Goal: Task Accomplishment & Management: Manage account settings

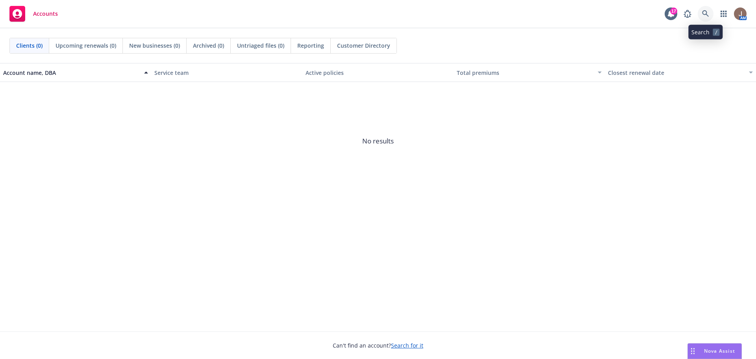
click at [703, 13] on icon at bounding box center [705, 13] width 7 height 7
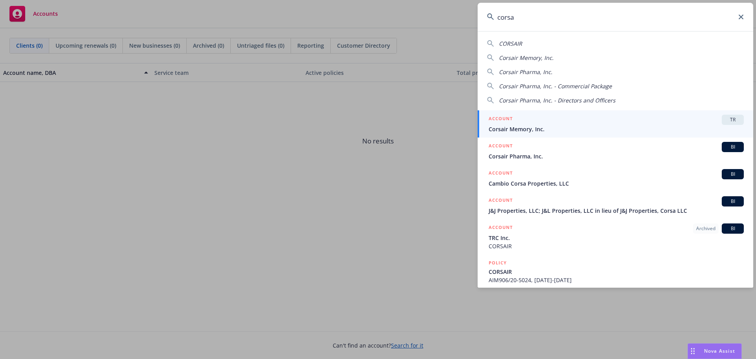
type input "corsa"
click at [530, 125] on span "Corsair Memory, Inc." at bounding box center [615, 129] width 255 height 8
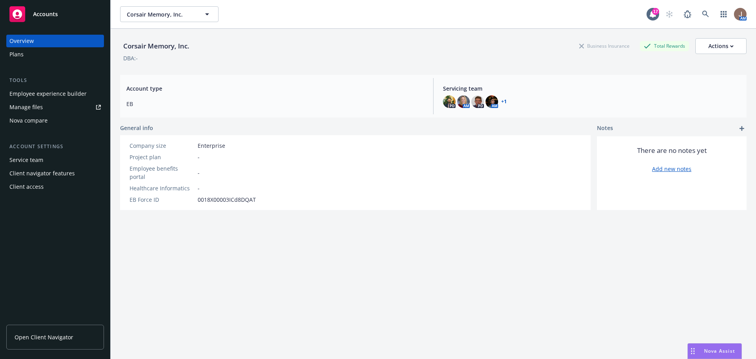
click at [222, 260] on div "Corsair Memory, Inc. Business Insurance Total Rewards Actions DBA: - Account ty…" at bounding box center [433, 203] width 626 height 349
click at [28, 106] on div "Manage files" at bounding box center [25, 107] width 33 height 13
click at [50, 338] on span "Open Client Navigator" at bounding box center [44, 337] width 59 height 8
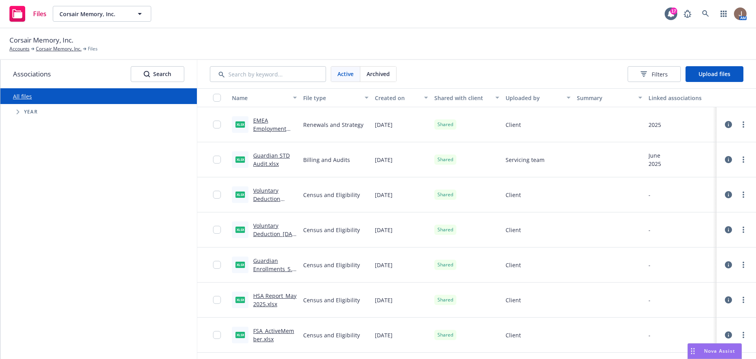
click at [22, 112] on span "Tree Example" at bounding box center [17, 111] width 13 height 13
click at [716, 71] on span "Upload files" at bounding box center [714, 73] width 32 height 7
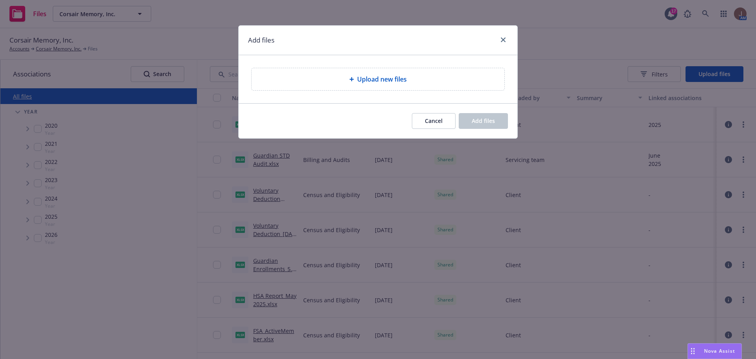
click at [382, 78] on span "Upload new files" at bounding box center [382, 78] width 50 height 9
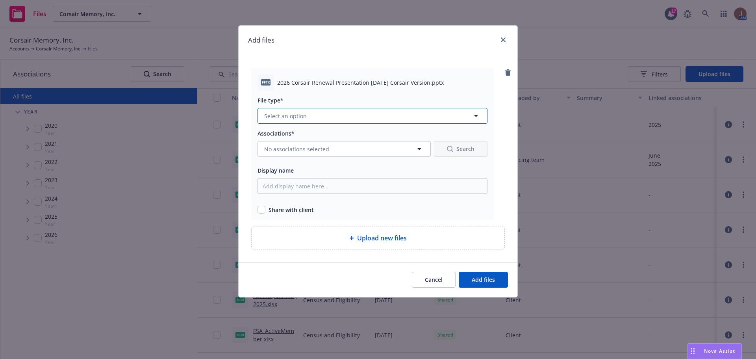
click at [298, 120] on button "Select an option" at bounding box center [372, 116] width 230 height 16
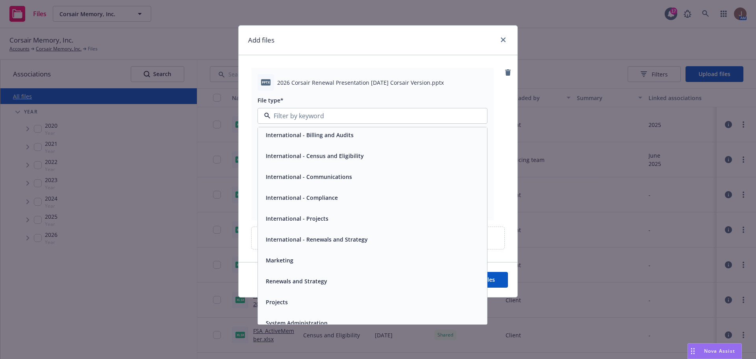
scroll to position [137, 0]
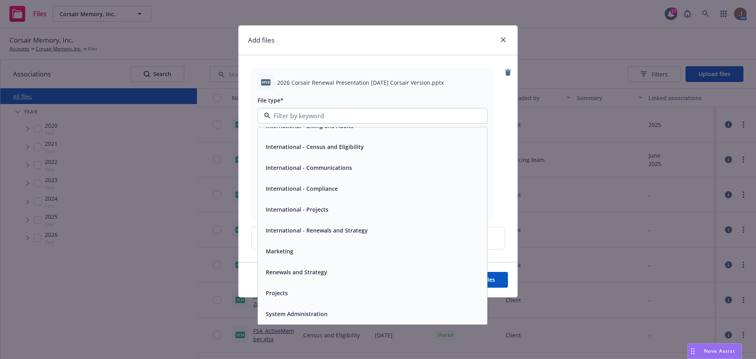
click at [278, 272] on span "Renewals and Strategy" at bounding box center [296, 272] width 61 height 8
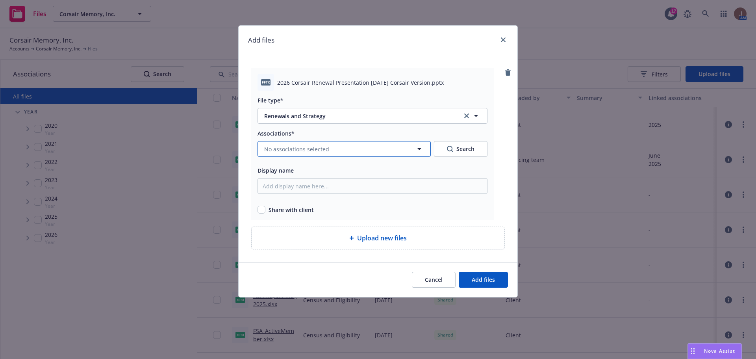
click at [295, 147] on span "No associations selected" at bounding box center [296, 149] width 65 height 8
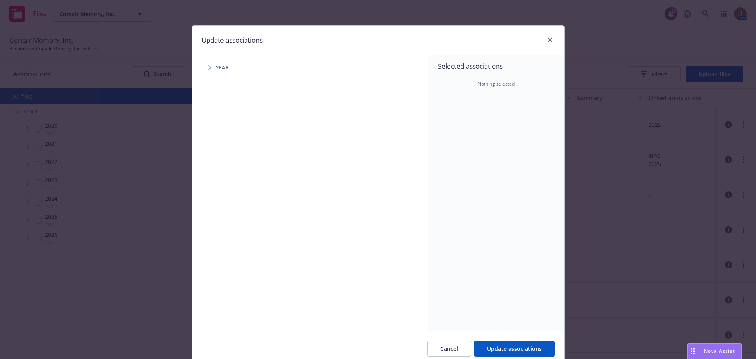
click at [204, 63] on span "Tree Example" at bounding box center [209, 67] width 13 height 13
click at [226, 193] on input "Tree Example" at bounding box center [230, 194] width 8 height 8
checkbox input "true"
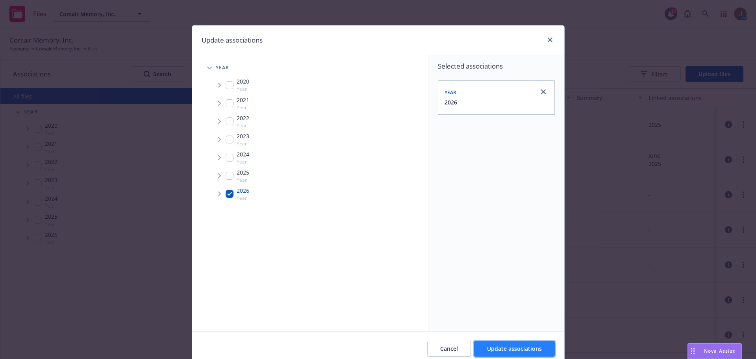
click at [513, 347] on span "Update associations" at bounding box center [514, 347] width 55 height 7
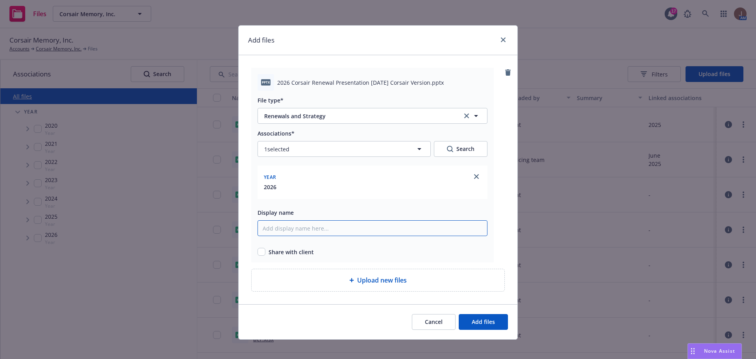
click at [278, 228] on input "Display name" at bounding box center [372, 228] width 230 height 16
type input "2026 Corsair Renewal Presentation 19Aug2025"
click at [258, 251] on input "checkbox" at bounding box center [261, 252] width 8 height 8
checkbox input "true"
click at [475, 318] on span "Add files" at bounding box center [483, 321] width 23 height 7
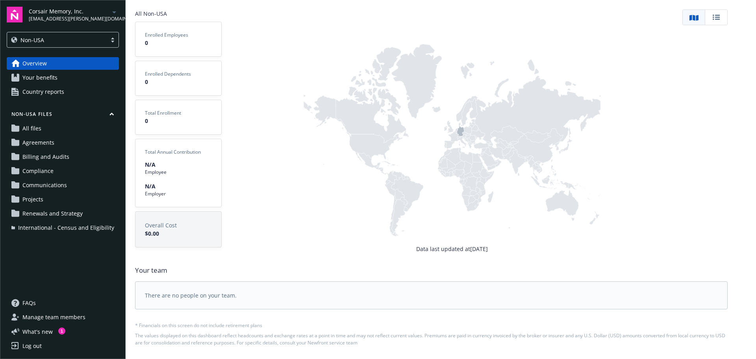
click at [109, 39] on div at bounding box center [113, 40] width 12 height 6
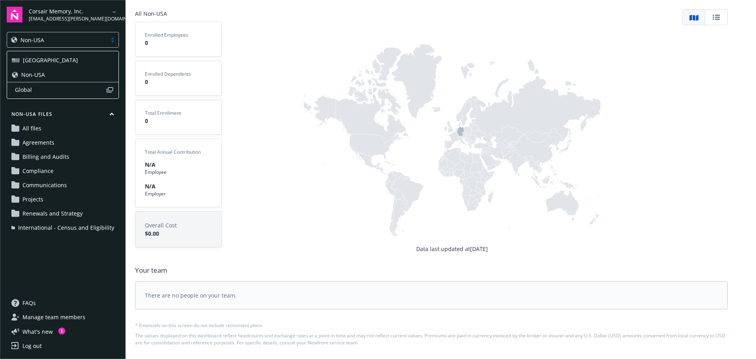
click at [66, 57] on div "[GEOGRAPHIC_DATA]" at bounding box center [63, 60] width 102 height 8
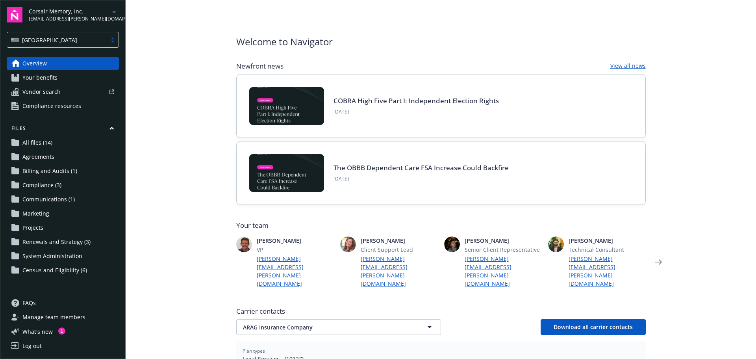
click at [45, 242] on span "Renewals and Strategy (3)" at bounding box center [56, 241] width 68 height 13
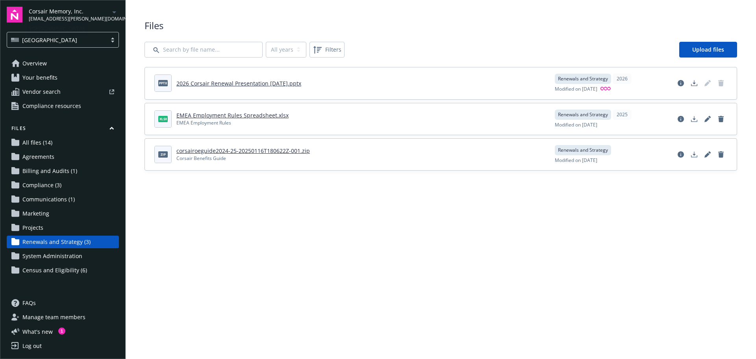
click at [112, 39] on div at bounding box center [113, 40] width 12 height 6
click at [77, 72] on div "Non-USA" at bounding box center [63, 74] width 102 height 8
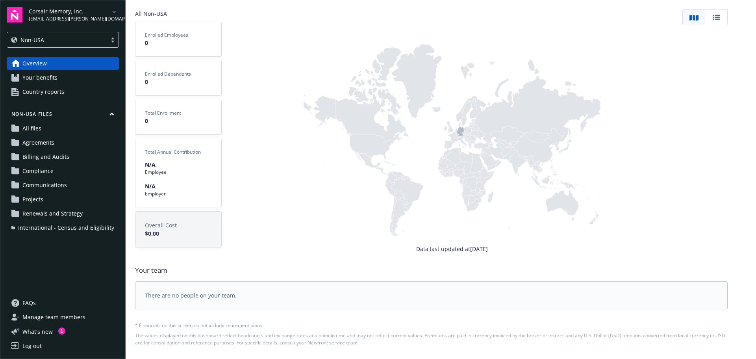
click at [49, 91] on span "Country reports" at bounding box center [43, 91] width 42 height 13
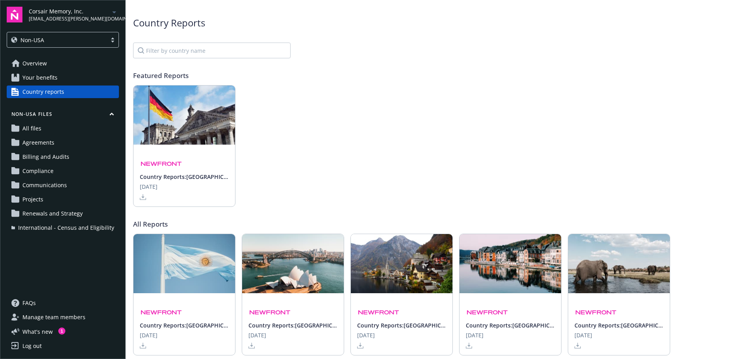
click at [52, 63] on link "Overview" at bounding box center [63, 63] width 112 height 13
